Goal: Task Accomplishment & Management: Complete application form

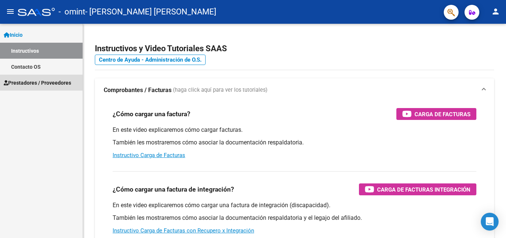
click at [34, 80] on span "Prestadores / Proveedores" at bounding box center [37, 83] width 67 height 8
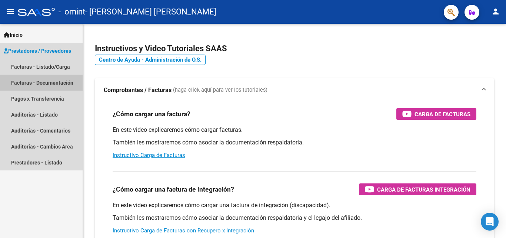
click at [50, 84] on link "Facturas - Documentación" at bounding box center [41, 82] width 83 height 16
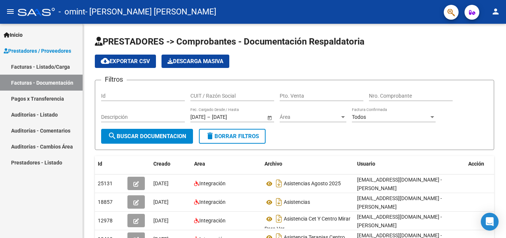
click at [57, 66] on link "Facturas - Listado/Carga" at bounding box center [41, 67] width 83 height 16
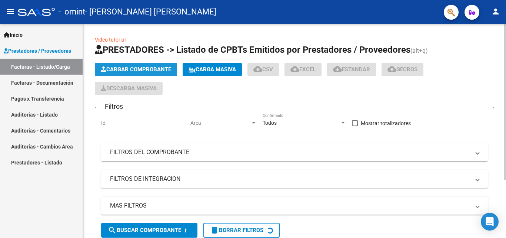
click at [127, 71] on span "Cargar Comprobante" at bounding box center [136, 69] width 70 height 7
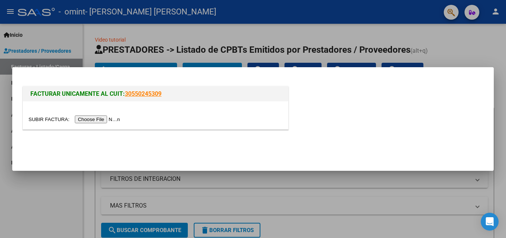
click at [103, 117] on input "file" at bounding box center [76, 119] width 94 height 8
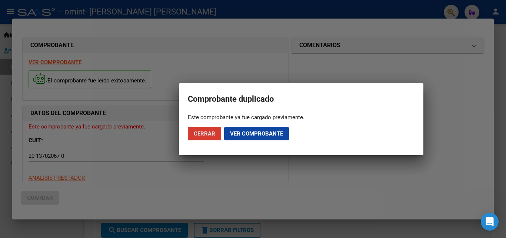
click at [273, 133] on span "Ver comprobante" at bounding box center [256, 133] width 53 height 7
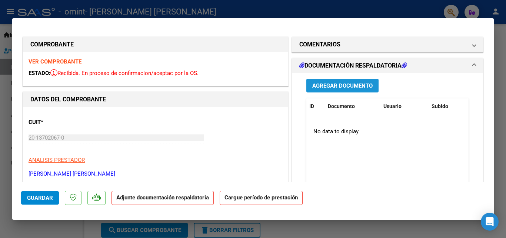
click at [342, 83] on span "Agregar Documento" at bounding box center [342, 85] width 60 height 7
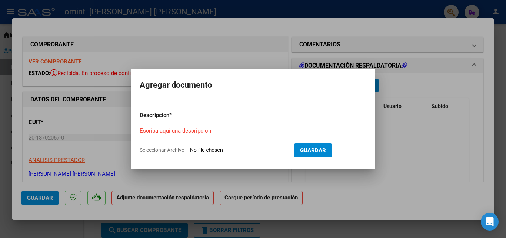
click at [412, 99] on div at bounding box center [253, 119] width 506 height 238
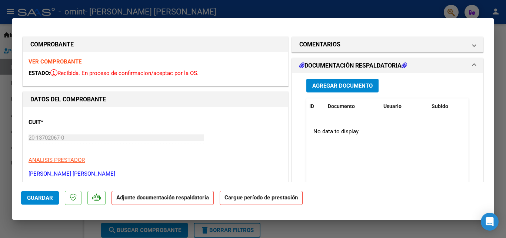
click at [332, 84] on span "Agregar Documento" at bounding box center [342, 85] width 60 height 7
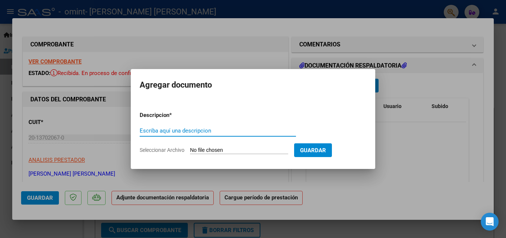
click at [225, 149] on input "Seleccionar Archivo" at bounding box center [239, 150] width 98 height 7
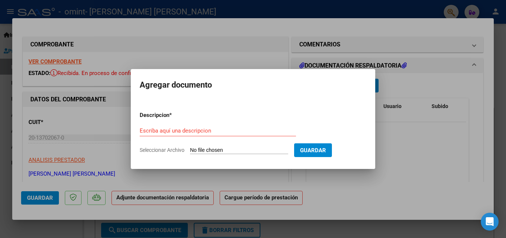
click at [211, 128] on input "Escriba aquí una descripcion" at bounding box center [218, 130] width 156 height 7
click at [215, 134] on div "Escriba aquí una descripcion" at bounding box center [218, 130] width 156 height 11
click at [319, 85] on h2 "Agregar documento" at bounding box center [253, 85] width 227 height 14
click at [203, 128] on input "Escriba aquí una descripcion" at bounding box center [218, 130] width 156 height 7
click at [228, 151] on input "Seleccionar Archivo" at bounding box center [239, 150] width 98 height 7
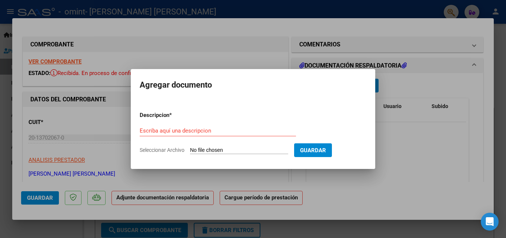
type input "C:\fakepath\ilovepdf_merged.pdf"
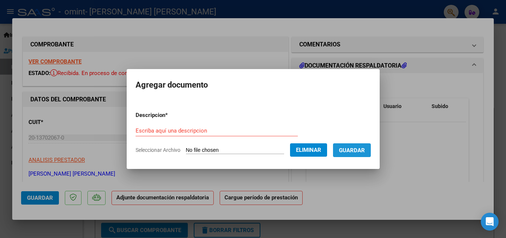
click at [361, 151] on span "Guardar" at bounding box center [352, 150] width 26 height 7
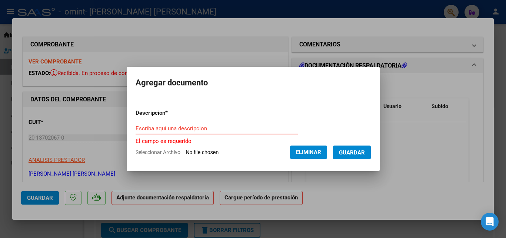
click at [197, 129] on input "Escriba aquí una descripcion" at bounding box center [217, 128] width 162 height 7
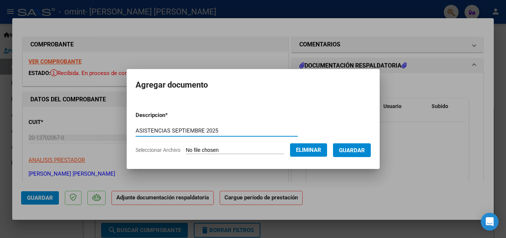
type input "ASISTENCIAS SEPTIEMBRE 2025"
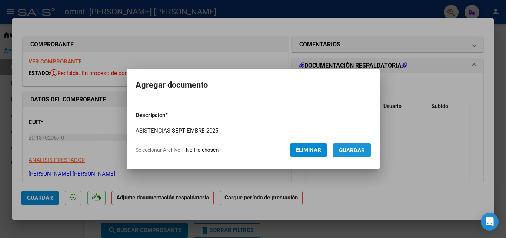
click at [371, 154] on button "Guardar" at bounding box center [352, 150] width 38 height 14
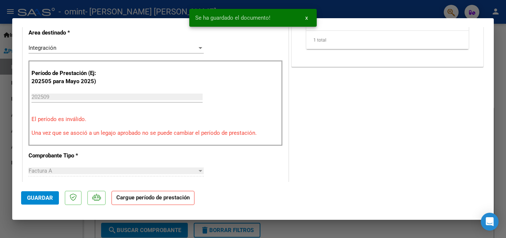
scroll to position [166, 0]
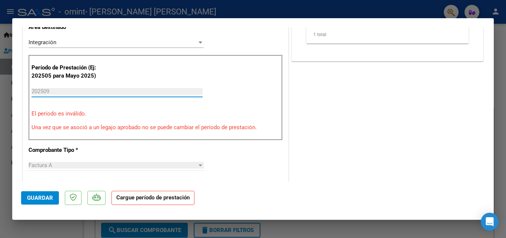
click at [46, 89] on input "202509" at bounding box center [116, 91] width 171 height 7
click at [64, 90] on input "202509" at bounding box center [116, 91] width 171 height 7
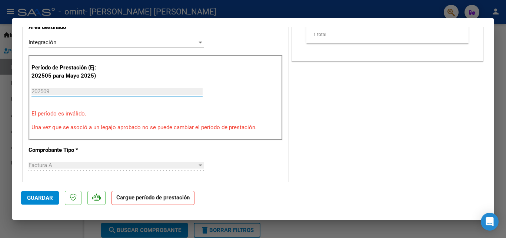
click at [64, 90] on input "202509" at bounding box center [116, 91] width 171 height 7
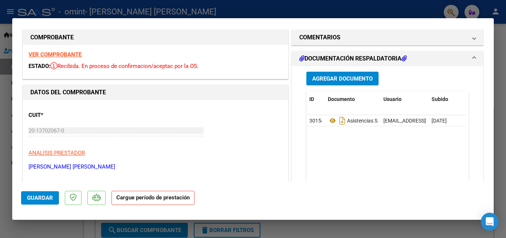
scroll to position [0, 0]
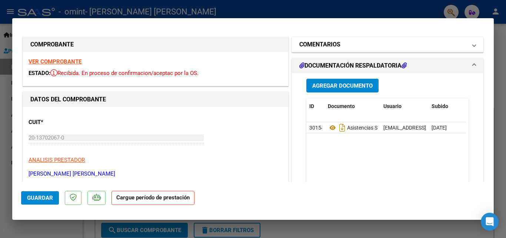
click at [472, 43] on mat-expansion-panel-header "COMENTARIOS" at bounding box center [387, 44] width 191 height 15
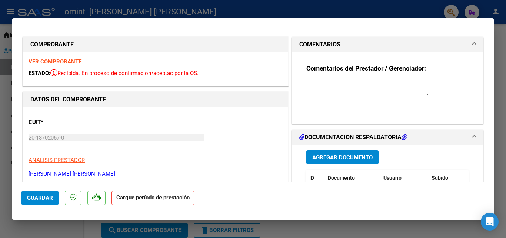
click at [472, 43] on mat-expansion-panel-header "COMENTARIOS" at bounding box center [387, 44] width 191 height 15
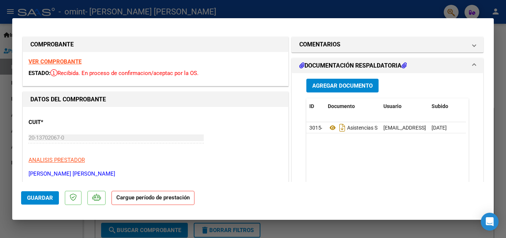
click at [471, 60] on mat-expansion-panel-header "DOCUMENTACIÓN RESPALDATORIA" at bounding box center [387, 65] width 191 height 15
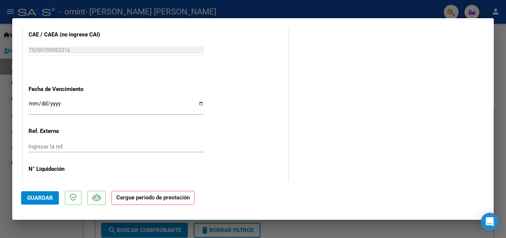
scroll to position [495, 0]
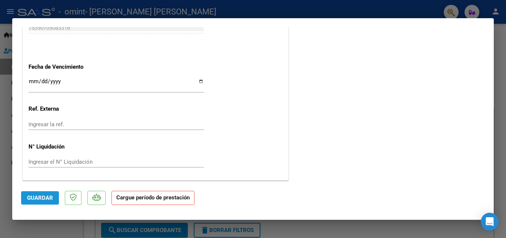
click at [40, 199] on span "Guardar" at bounding box center [40, 197] width 26 height 7
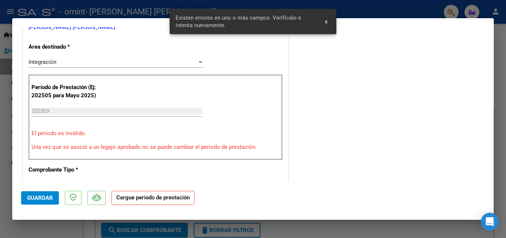
scroll to position [145, 0]
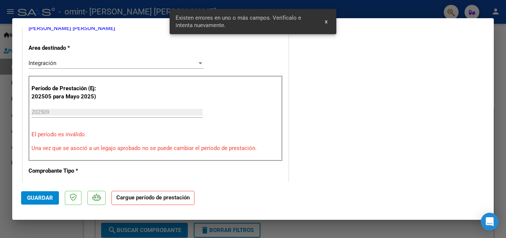
click at [105, 112] on input "202509" at bounding box center [116, 112] width 171 height 7
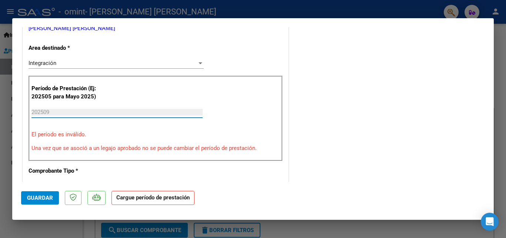
click at [166, 110] on input "202509" at bounding box center [116, 112] width 171 height 7
click at [227, 145] on p "Una vez que se asoció a un legajo aprobado no se puede cambiar el período de pr…" at bounding box center [155, 148] width 248 height 9
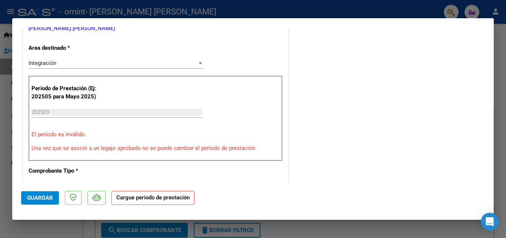
click at [227, 145] on p "Una vez que se asoció a un legajo aprobado no se puede cambiar el período de pr…" at bounding box center [155, 148] width 248 height 9
click at [182, 196] on strong "Cargue período de prestación" at bounding box center [153, 197] width 83 height 14
click at [304, 185] on mat-dialog-actions "Guardar Cargue período de prestación" at bounding box center [253, 196] width 464 height 29
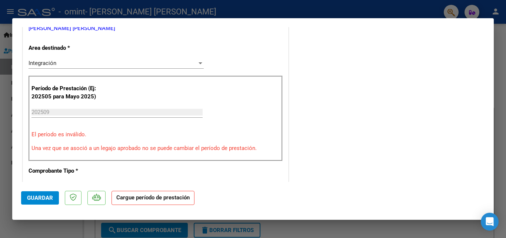
click at [101, 197] on p at bounding box center [96, 197] width 18 height 14
click at [506, 61] on div at bounding box center [253, 119] width 506 height 238
type input "$ 0,00"
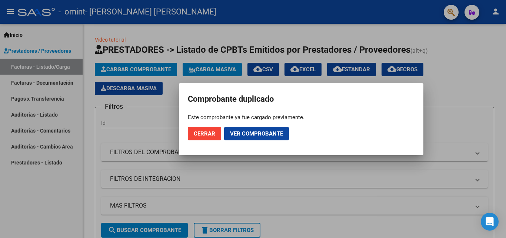
click at [211, 130] on span "Cerrar" at bounding box center [204, 133] width 21 height 7
